Goal: Transaction & Acquisition: Obtain resource

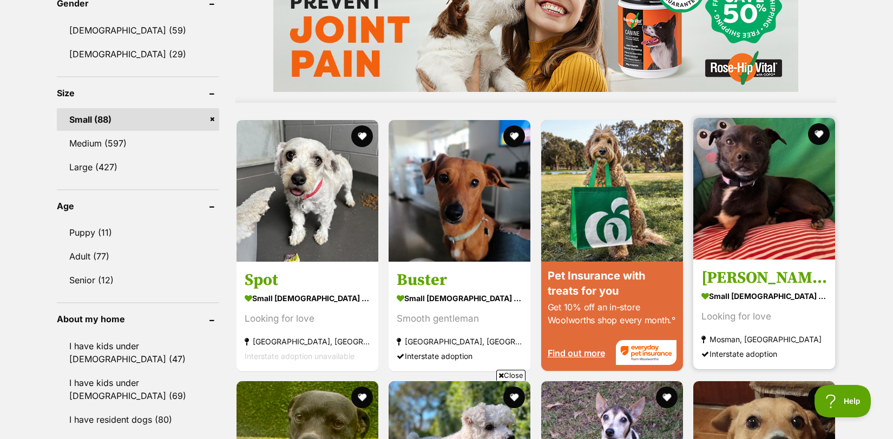
click at [725, 275] on h3 "[PERSON_NAME]" at bounding box center [764, 277] width 126 height 21
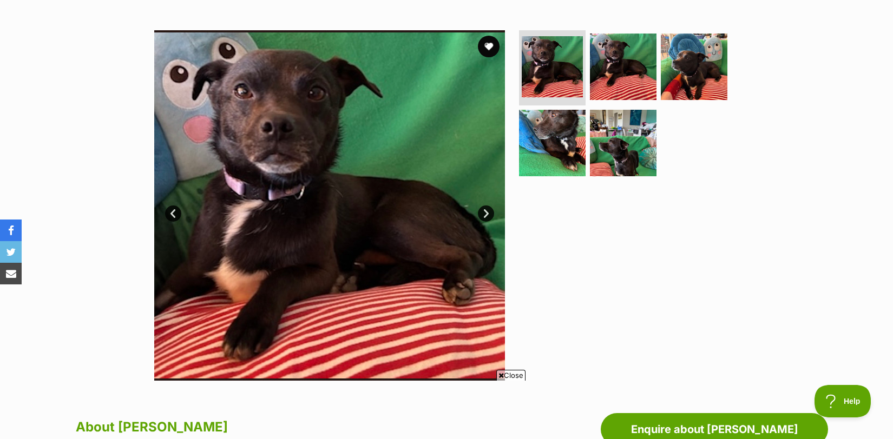
click at [405, 164] on img at bounding box center [329, 205] width 351 height 351
click at [484, 209] on link "Next" at bounding box center [486, 214] width 16 height 16
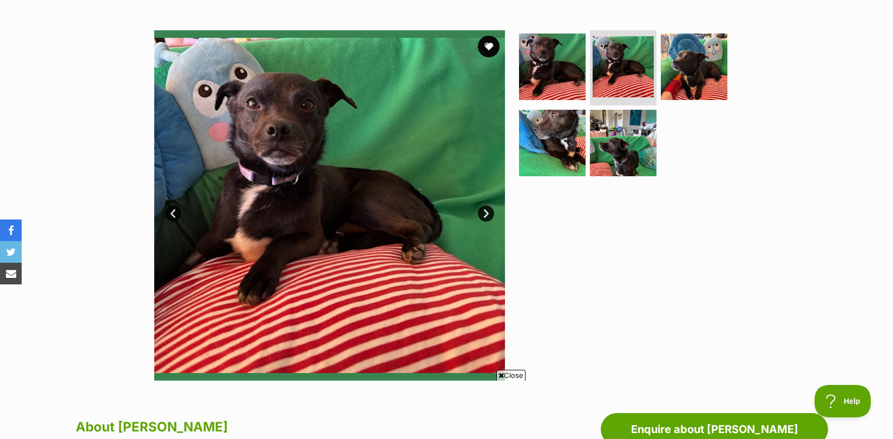
click at [484, 209] on link "Next" at bounding box center [486, 214] width 16 height 16
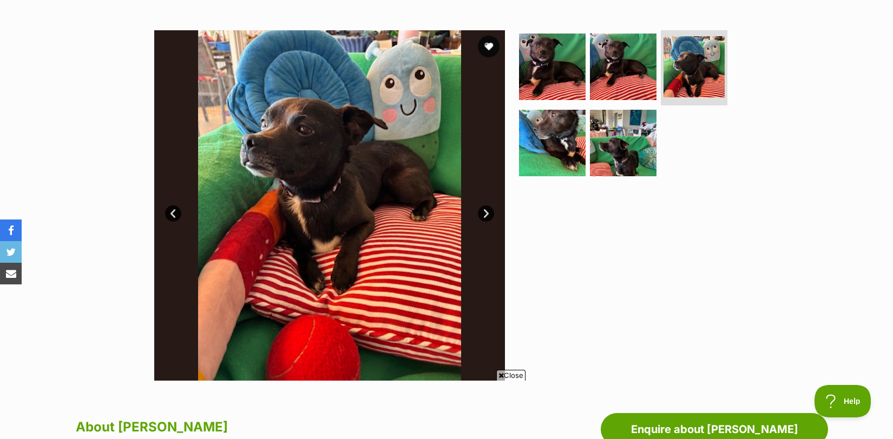
click at [484, 209] on link "Next" at bounding box center [486, 214] width 16 height 16
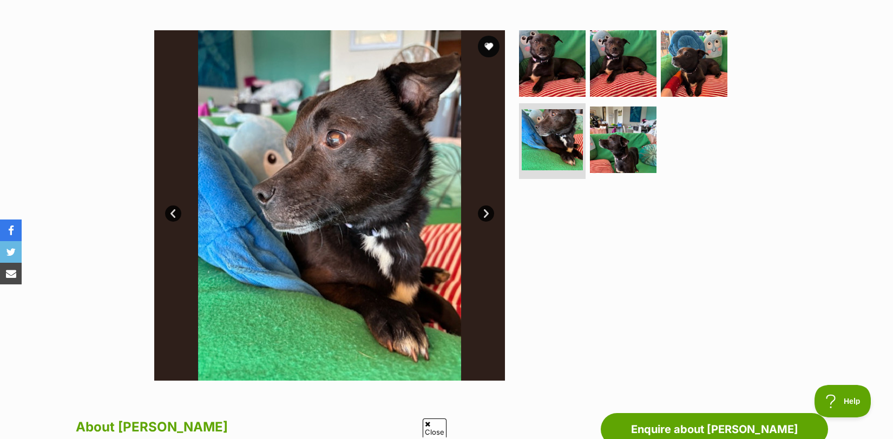
click at [484, 209] on link "Next" at bounding box center [486, 214] width 16 height 16
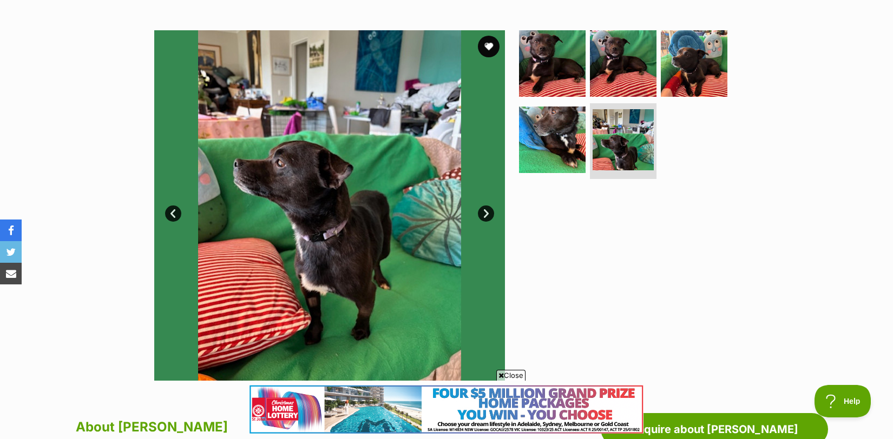
click at [484, 209] on link "Next" at bounding box center [486, 214] width 16 height 16
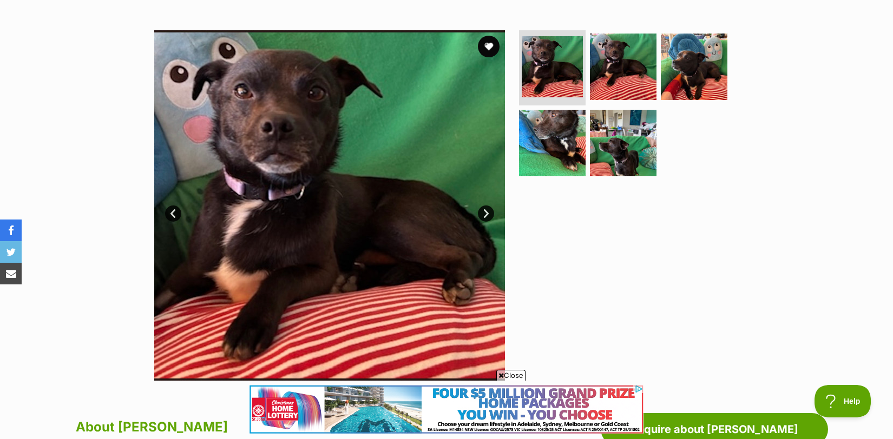
click at [484, 209] on link "Next" at bounding box center [486, 214] width 16 height 16
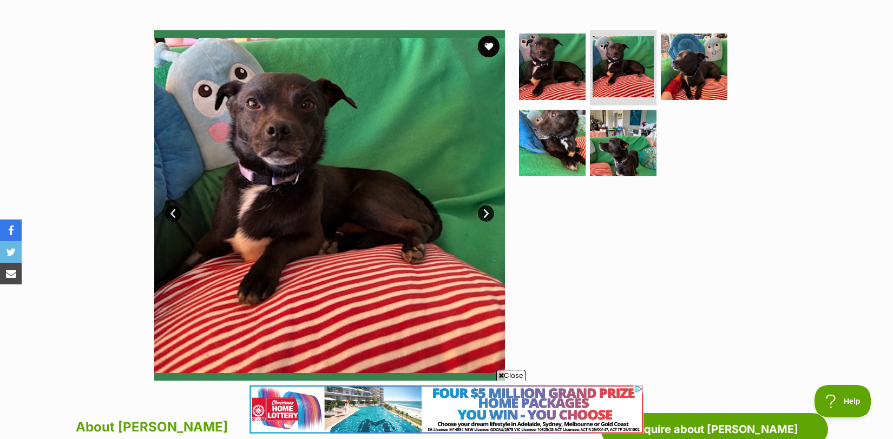
click at [484, 209] on link "Next" at bounding box center [486, 214] width 16 height 16
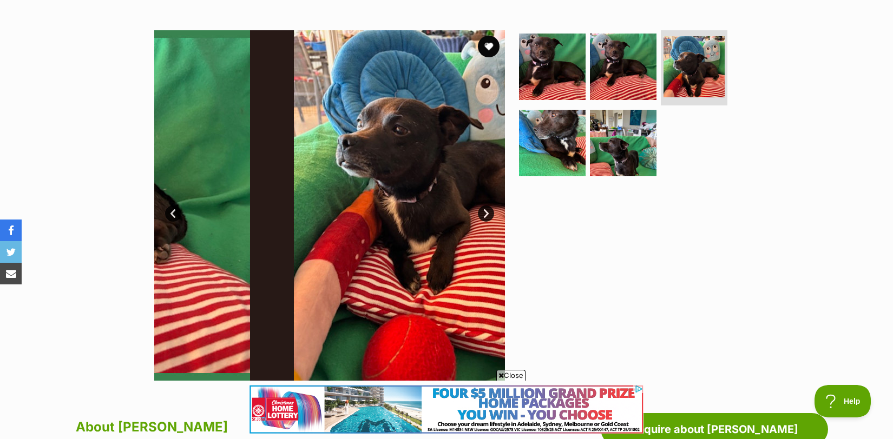
click at [484, 209] on link "Next" at bounding box center [486, 214] width 16 height 16
